Goal: Transaction & Acquisition: Book appointment/travel/reservation

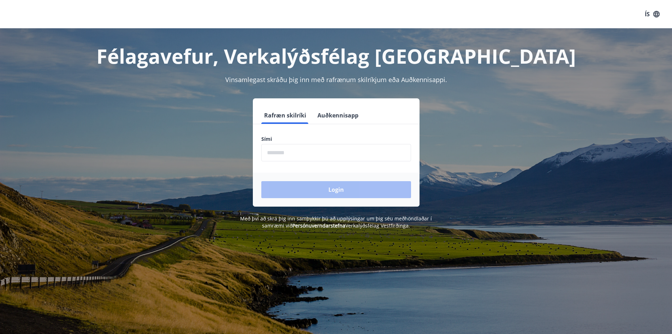
click at [289, 148] on input "phone" at bounding box center [336, 152] width 150 height 17
type input "********"
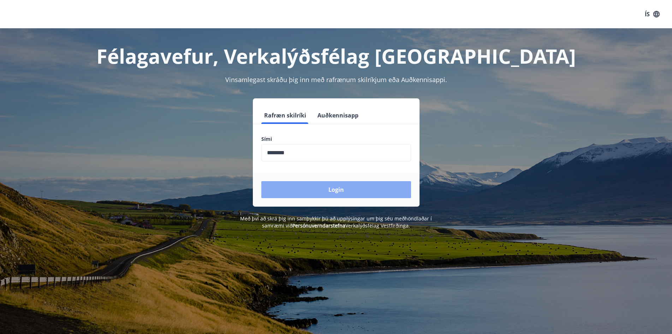
click at [323, 188] on button "Login" at bounding box center [336, 189] width 150 height 17
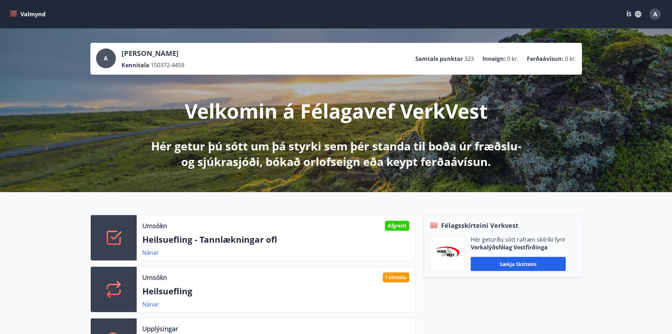
click at [13, 12] on icon "menu" at bounding box center [13, 12] width 6 height 1
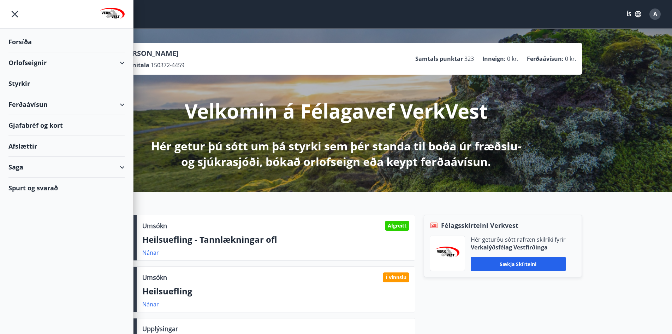
click at [29, 65] on div "Orlofseignir" at bounding box center [66, 62] width 116 height 21
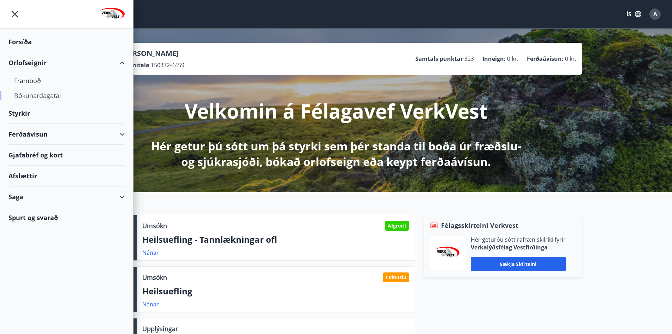
click at [28, 94] on div "Bókunardagatal" at bounding box center [66, 95] width 105 height 15
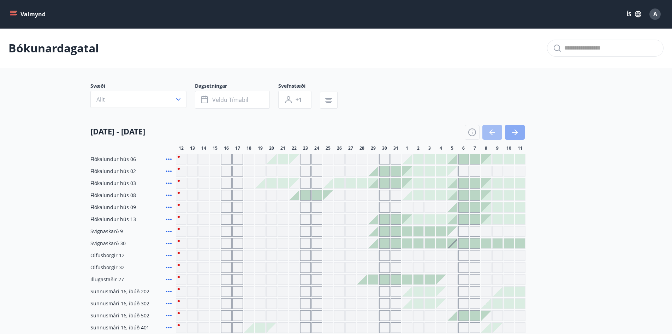
click at [513, 131] on icon "button" at bounding box center [515, 132] width 8 height 8
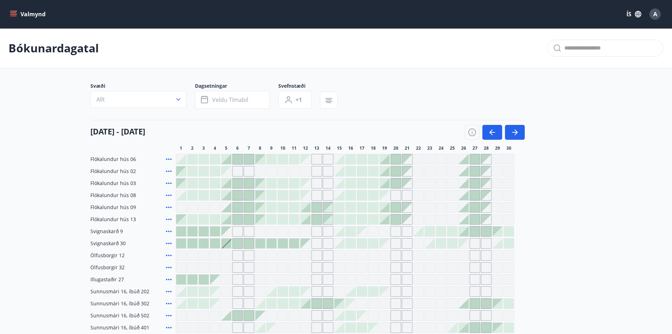
click at [13, 10] on button "Valmynd" at bounding box center [28, 14] width 40 height 13
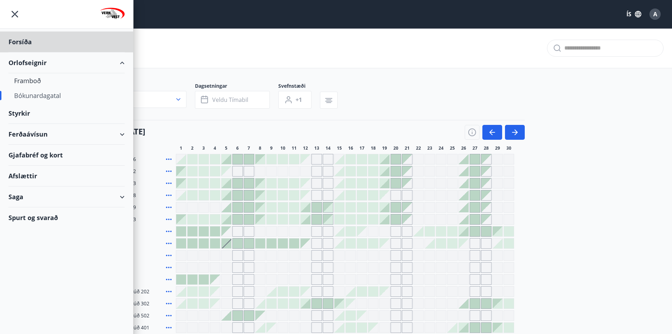
click at [21, 52] on div "Styrkir" at bounding box center [66, 41] width 116 height 21
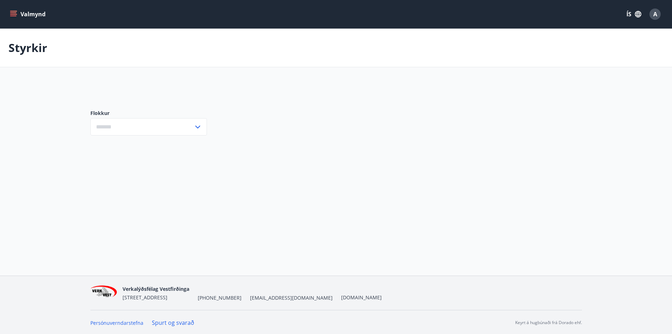
type input "***"
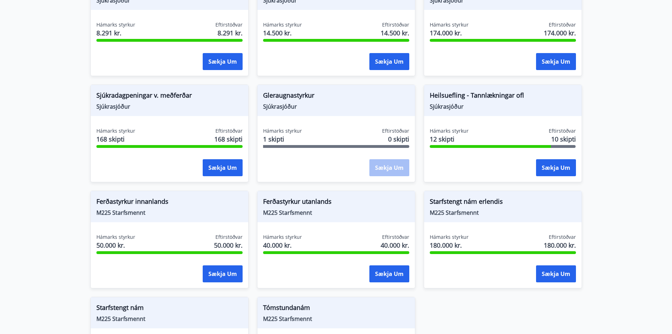
scroll to position [530, 0]
click at [463, 91] on span "Heilsuefling - Tannlækningar ofl" at bounding box center [503, 97] width 146 height 12
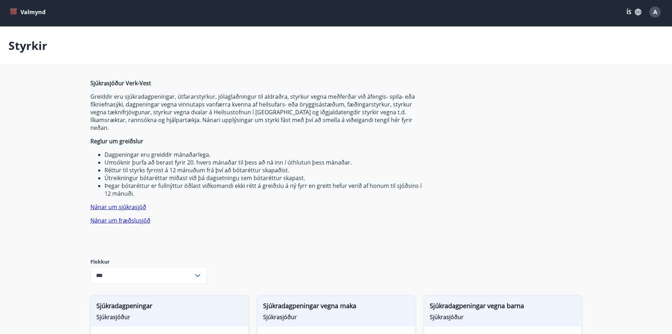
scroll to position [0, 0]
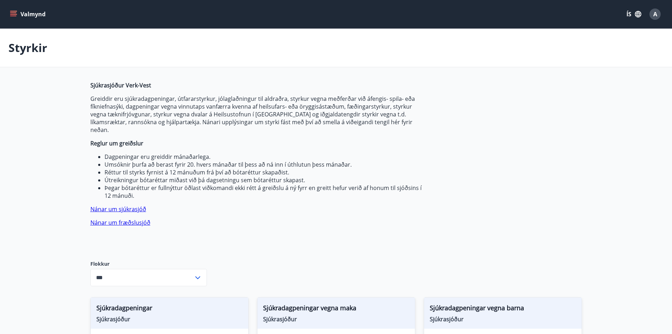
click at [16, 13] on icon "menu" at bounding box center [13, 12] width 6 height 1
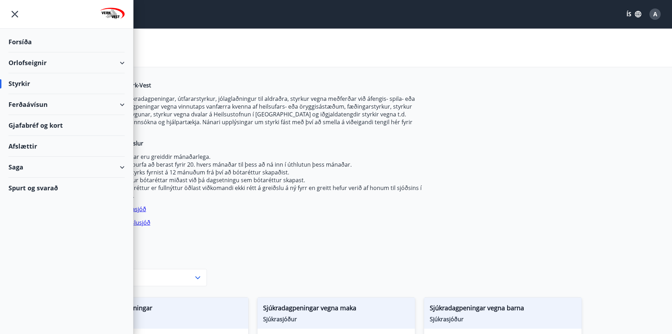
click at [24, 37] on div "Forsíða" at bounding box center [66, 41] width 116 height 21
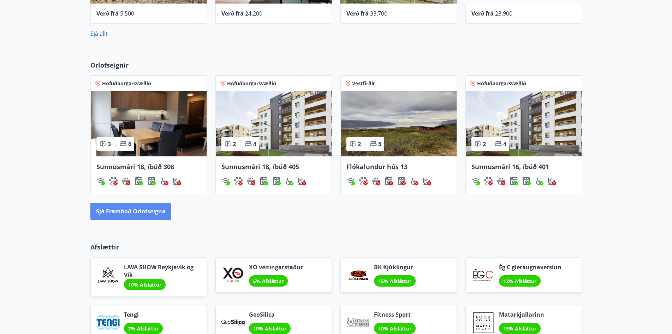
scroll to position [459, 0]
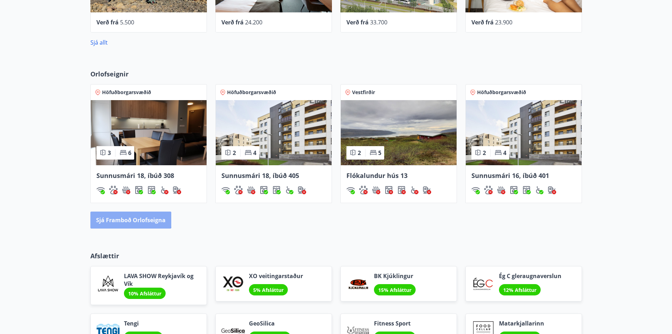
click at [123, 218] on button "Sjá framboð orlofseigna" at bounding box center [130, 219] width 81 height 17
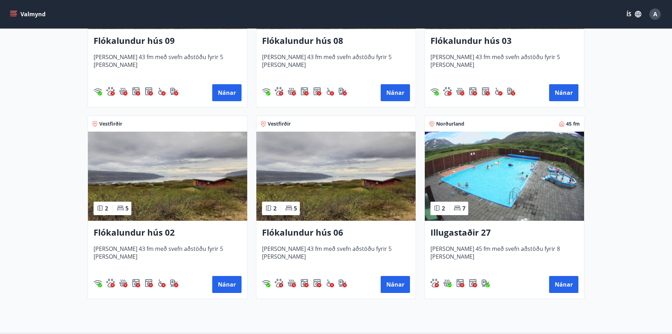
scroll to position [1201, 0]
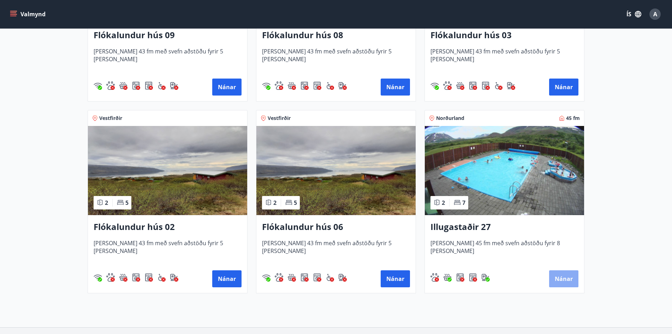
click at [567, 279] on button "Nánar" at bounding box center [563, 278] width 29 height 17
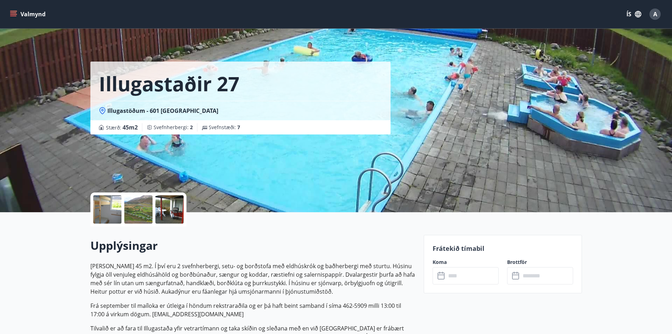
click at [104, 207] on div at bounding box center [107, 209] width 28 height 28
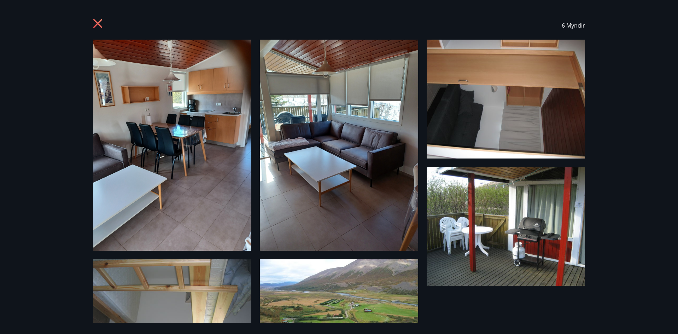
click at [95, 23] on icon at bounding box center [98, 24] width 11 height 11
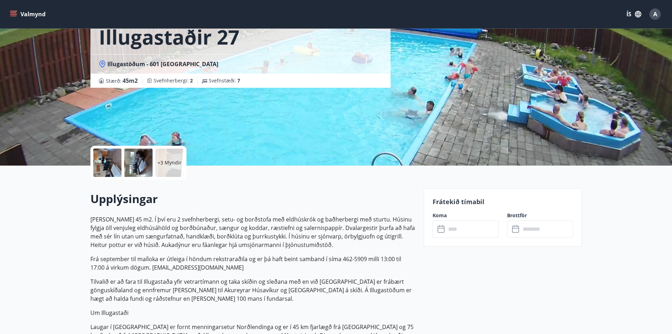
scroll to position [35, 0]
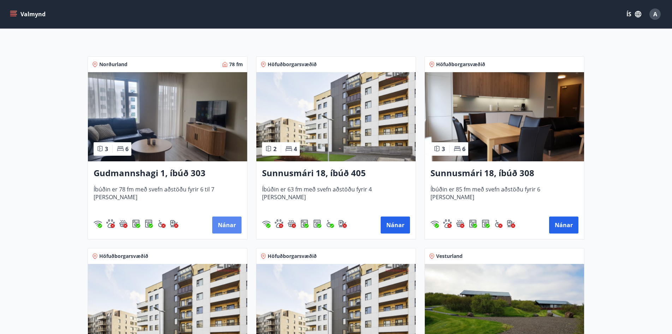
click at [227, 221] on button "Nánar" at bounding box center [226, 224] width 29 height 17
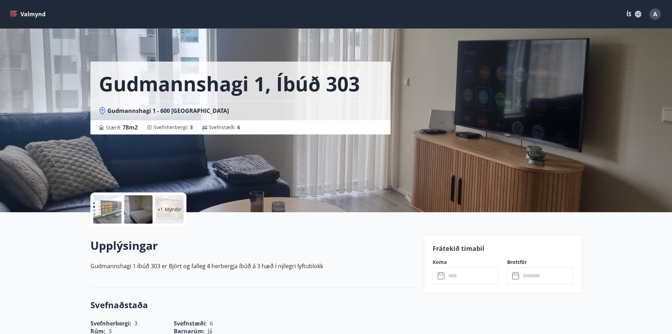
click at [166, 208] on p "+1 Myndir" at bounding box center [170, 209] width 24 height 7
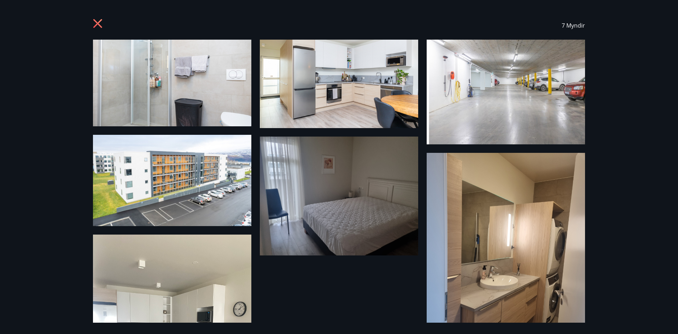
click at [95, 16] on div "7 Myndir" at bounding box center [339, 25] width 492 height 28
click at [96, 22] on icon at bounding box center [97, 23] width 9 height 9
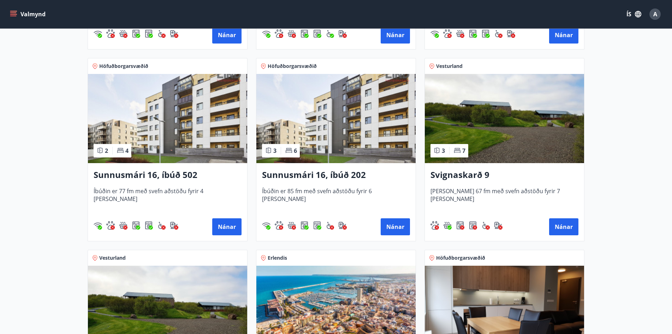
scroll to position [459, 0]
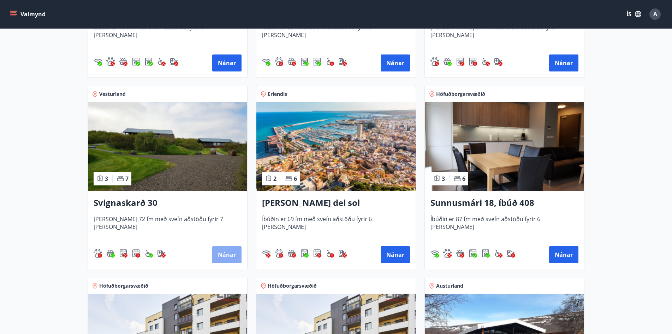
click at [222, 255] on button "Nánar" at bounding box center [226, 254] width 29 height 17
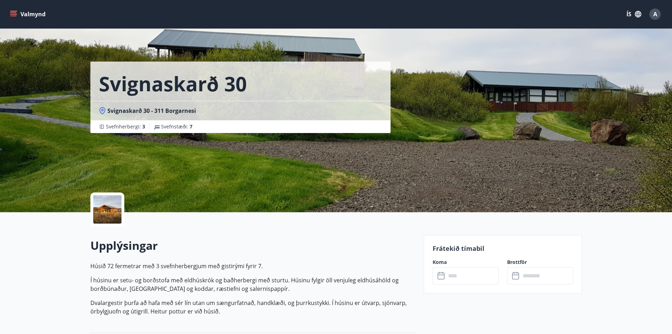
click at [114, 200] on div at bounding box center [107, 209] width 28 height 28
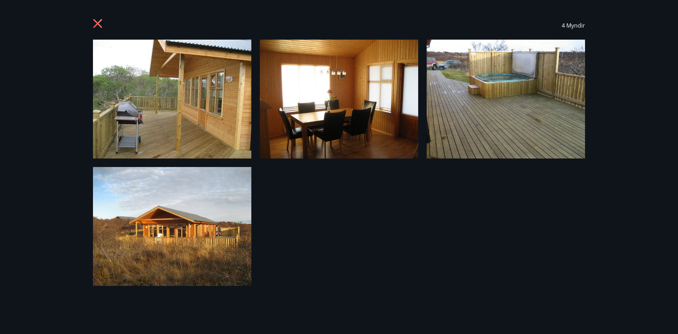
click at [96, 21] on icon at bounding box center [97, 23] width 9 height 9
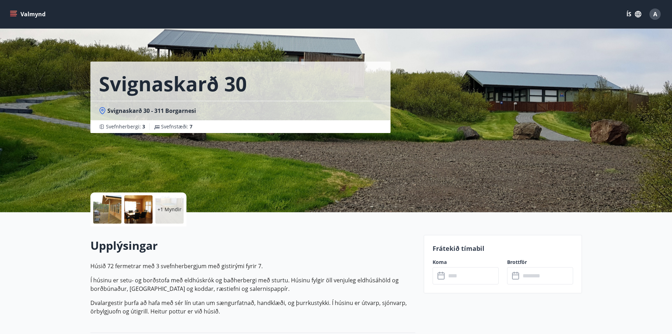
click at [112, 207] on div at bounding box center [107, 209] width 28 height 28
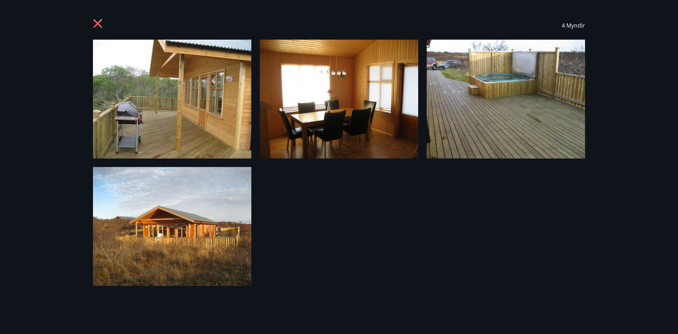
click at [95, 22] on icon at bounding box center [98, 24] width 11 height 11
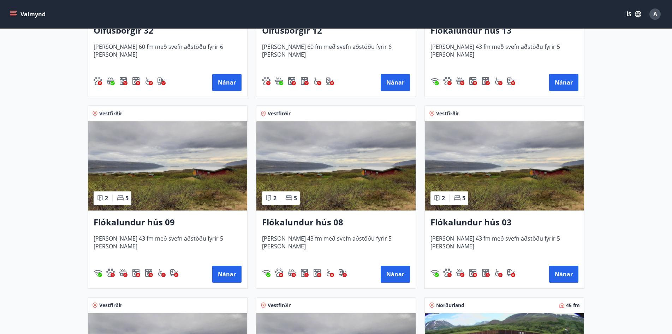
scroll to position [1026, 0]
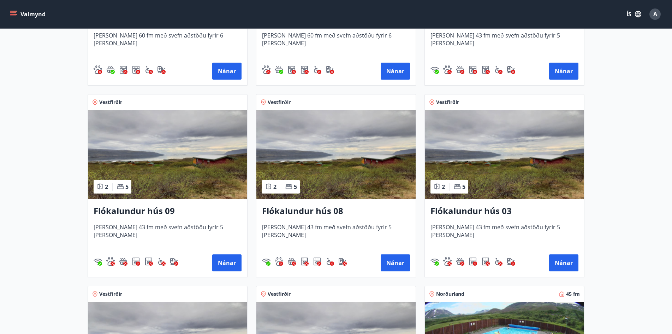
click at [358, 186] on img at bounding box center [336, 154] width 159 height 89
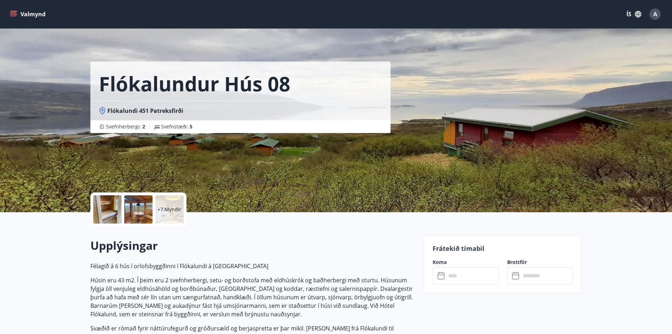
click at [100, 209] on div at bounding box center [107, 209] width 28 height 28
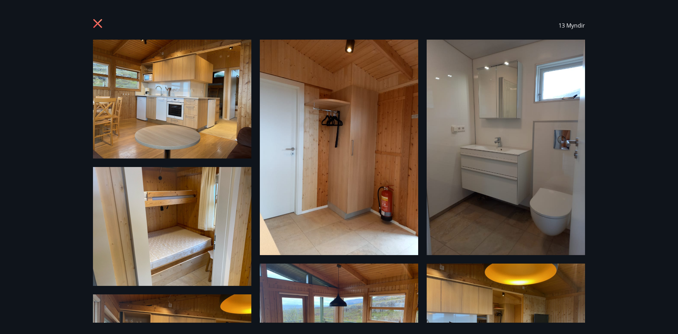
click at [95, 24] on icon at bounding box center [98, 24] width 11 height 11
